Goal: Navigation & Orientation: Find specific page/section

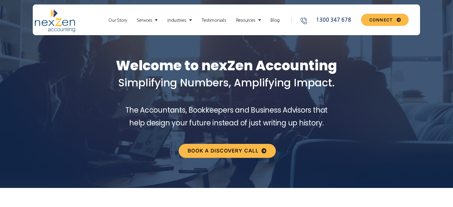
click at [245, 24] on div "Our Story Services New Business Set up Proactive Compliance Day to Day Accounti…" at bounding box center [196, 21] width 198 height 23
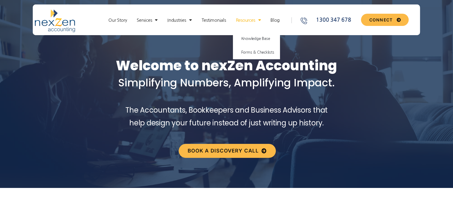
click at [248, 22] on link "Resources" at bounding box center [248, 20] width 31 height 6
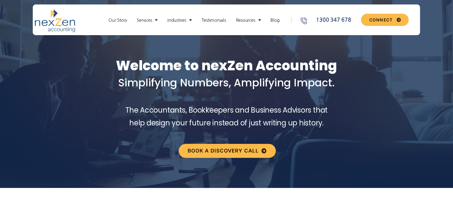
click at [251, 17] on div "Our Story Services New Business Set up Proactive Compliance Day to Day Accounti…" at bounding box center [196, 21] width 198 height 23
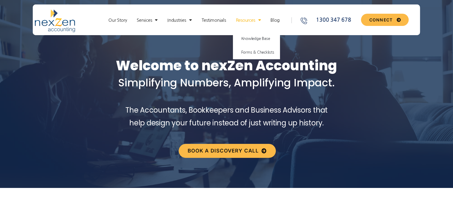
click at [250, 19] on link "Resources" at bounding box center [248, 20] width 31 height 6
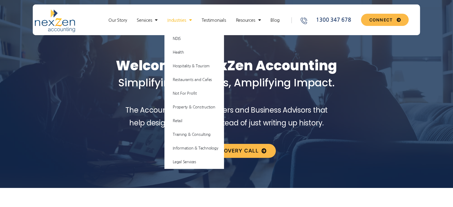
click at [172, 21] on link "Industries" at bounding box center [179, 20] width 30 height 6
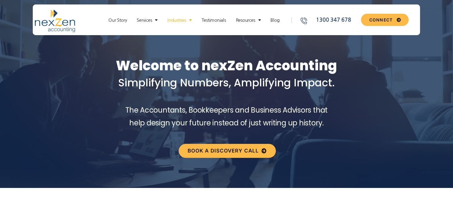
click at [179, 17] on link "Industries" at bounding box center [179, 20] width 30 height 6
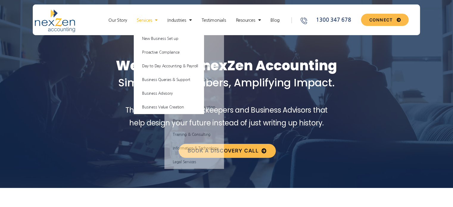
click at [150, 19] on link "Services" at bounding box center [147, 20] width 27 height 6
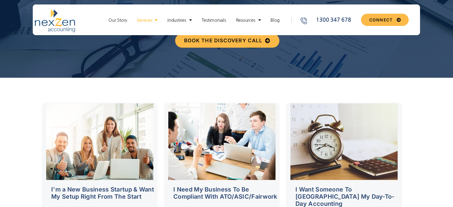
scroll to position [85, 0]
